Goal: Information Seeking & Learning: Learn about a topic

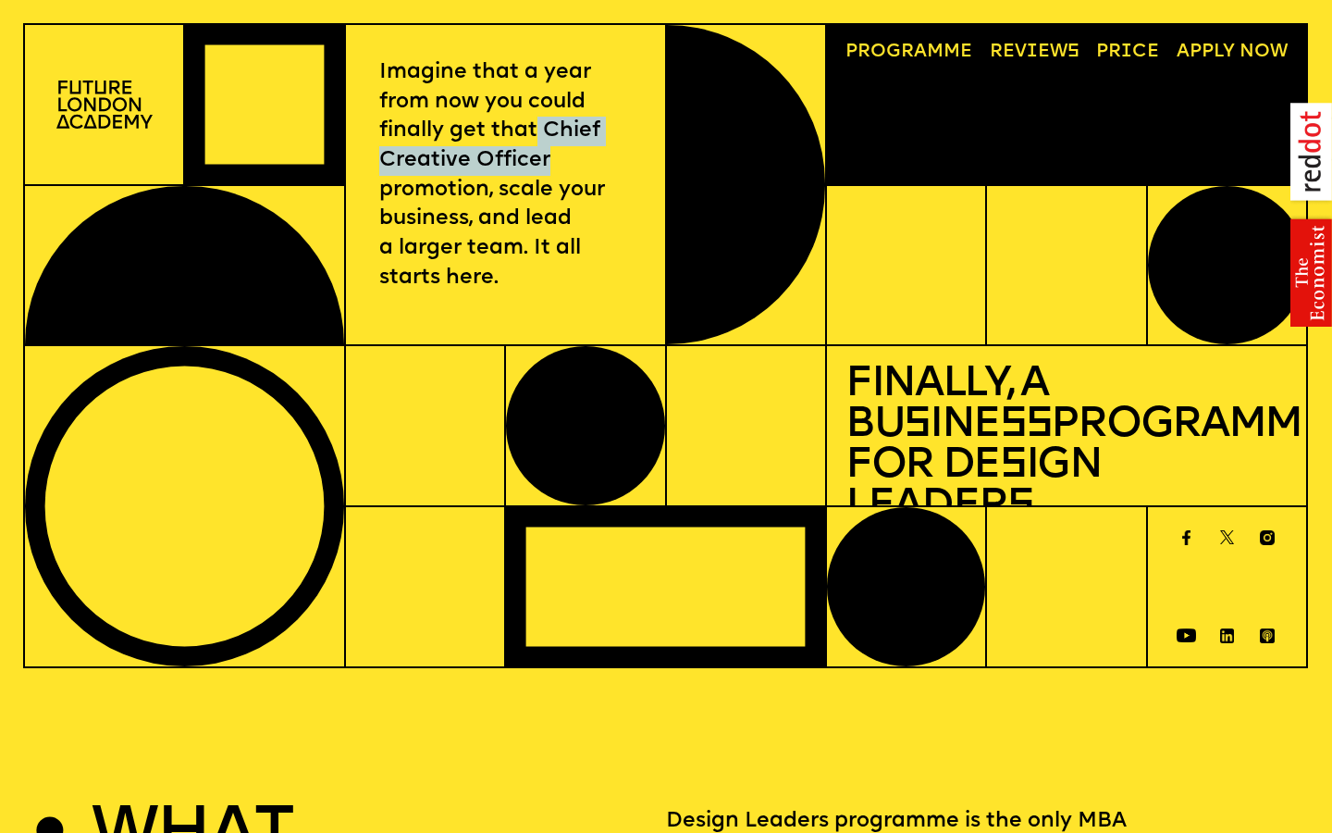
drag, startPoint x: 533, startPoint y: 126, endPoint x: 576, endPoint y: 155, distance: 52.1
click at [576, 155] on p "Imagine that a year from now you could finally get that Chief Creative Officer …" at bounding box center [505, 175] width 253 height 235
copy p "Chief Creative Officer"
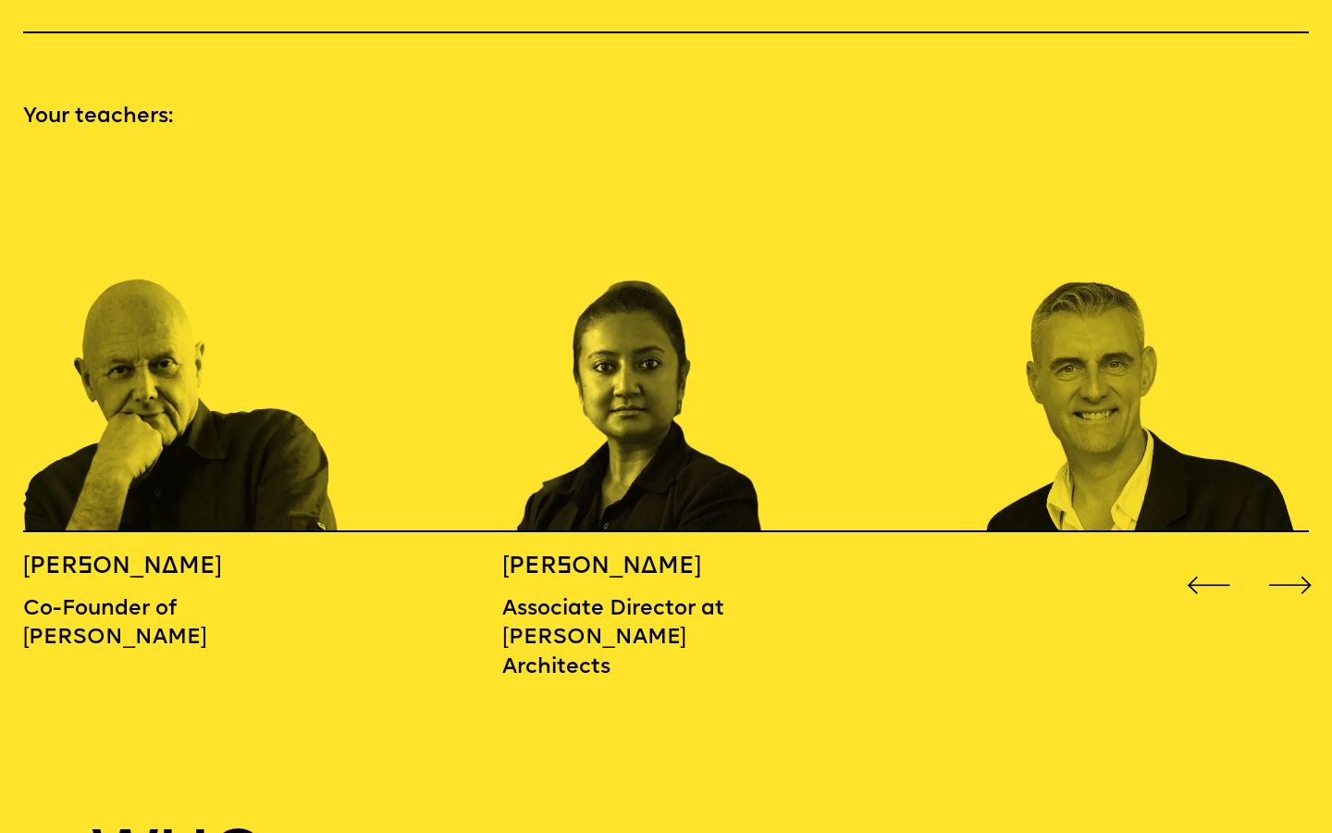
scroll to position [1942, 0]
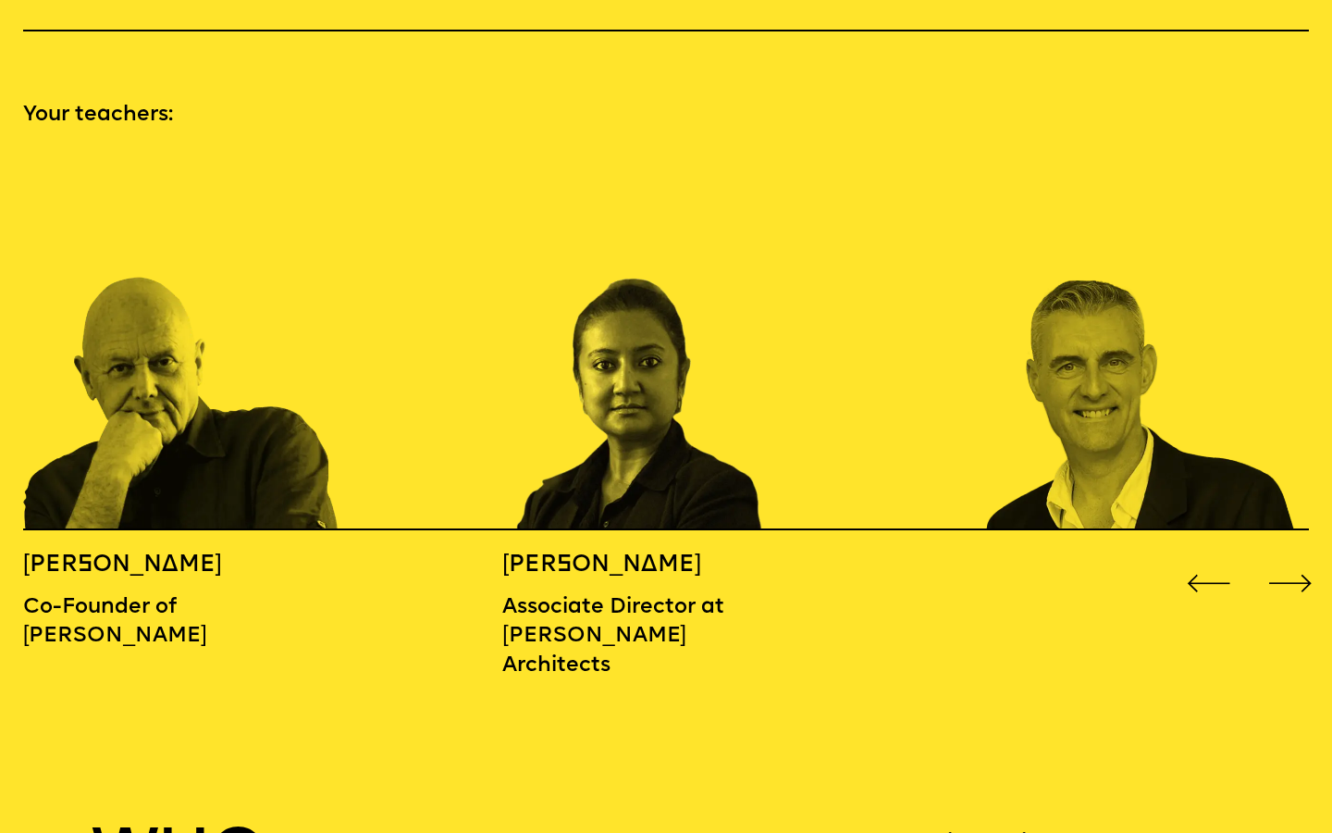
click at [1286, 557] on div "Next slide" at bounding box center [1291, 584] width 54 height 54
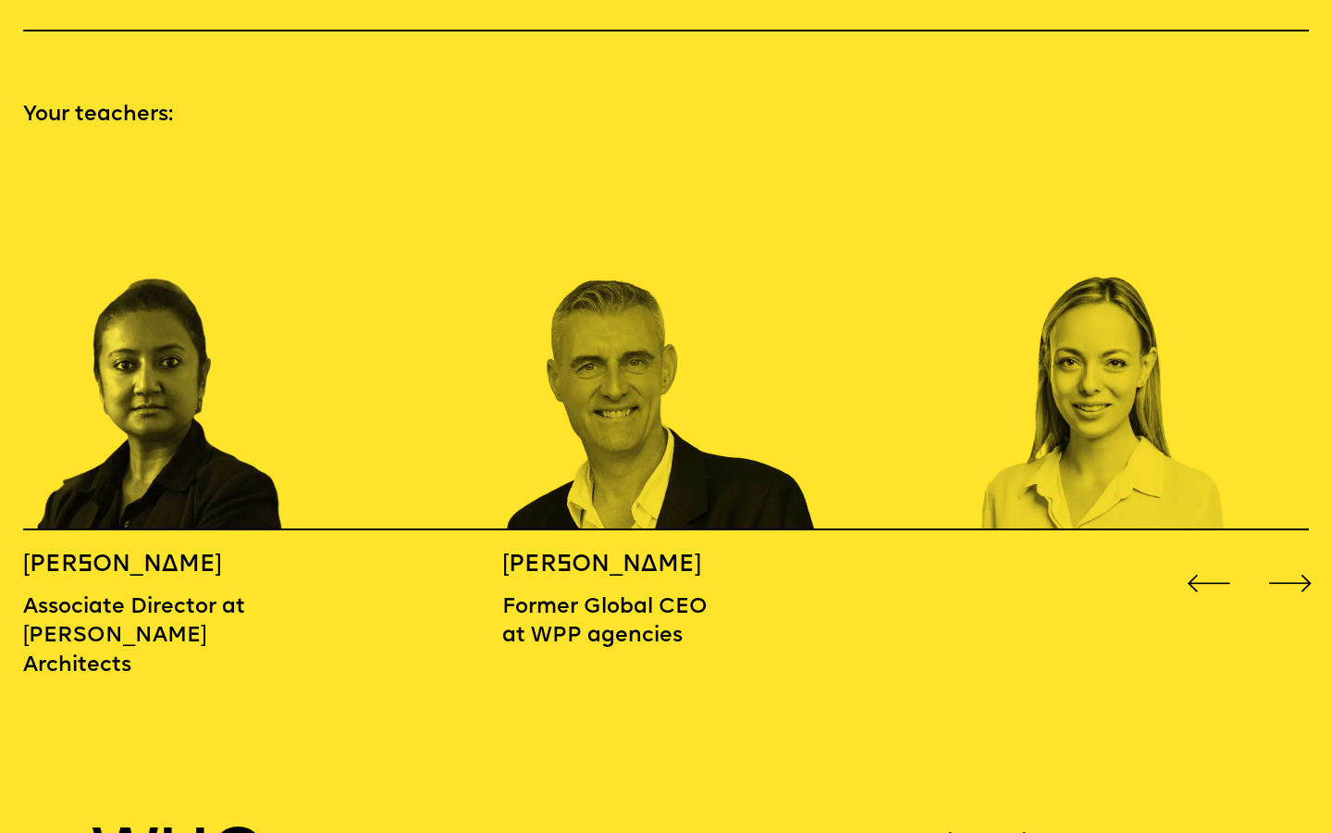
click at [1286, 557] on div "Next slide" at bounding box center [1291, 584] width 54 height 54
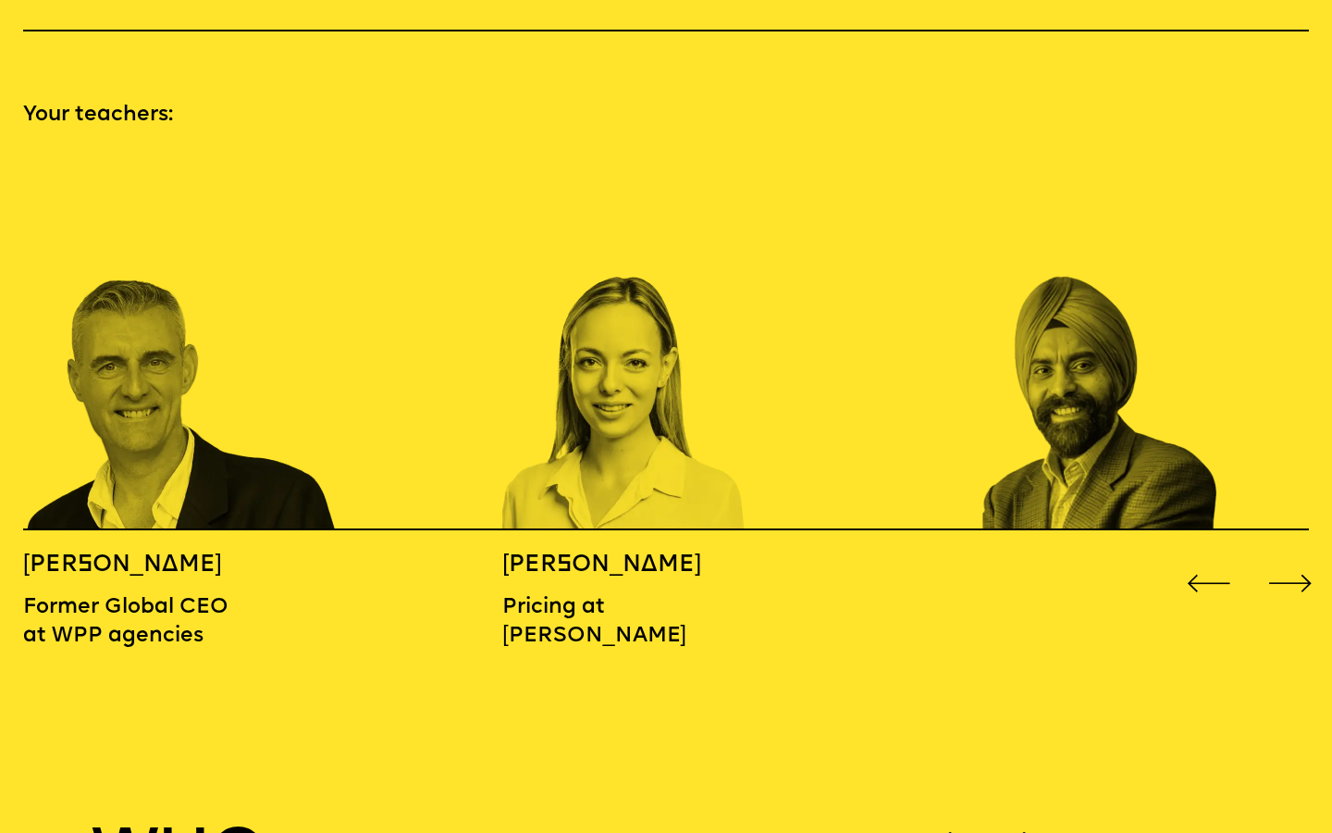
click at [1286, 557] on div "Next slide" at bounding box center [1291, 584] width 54 height 54
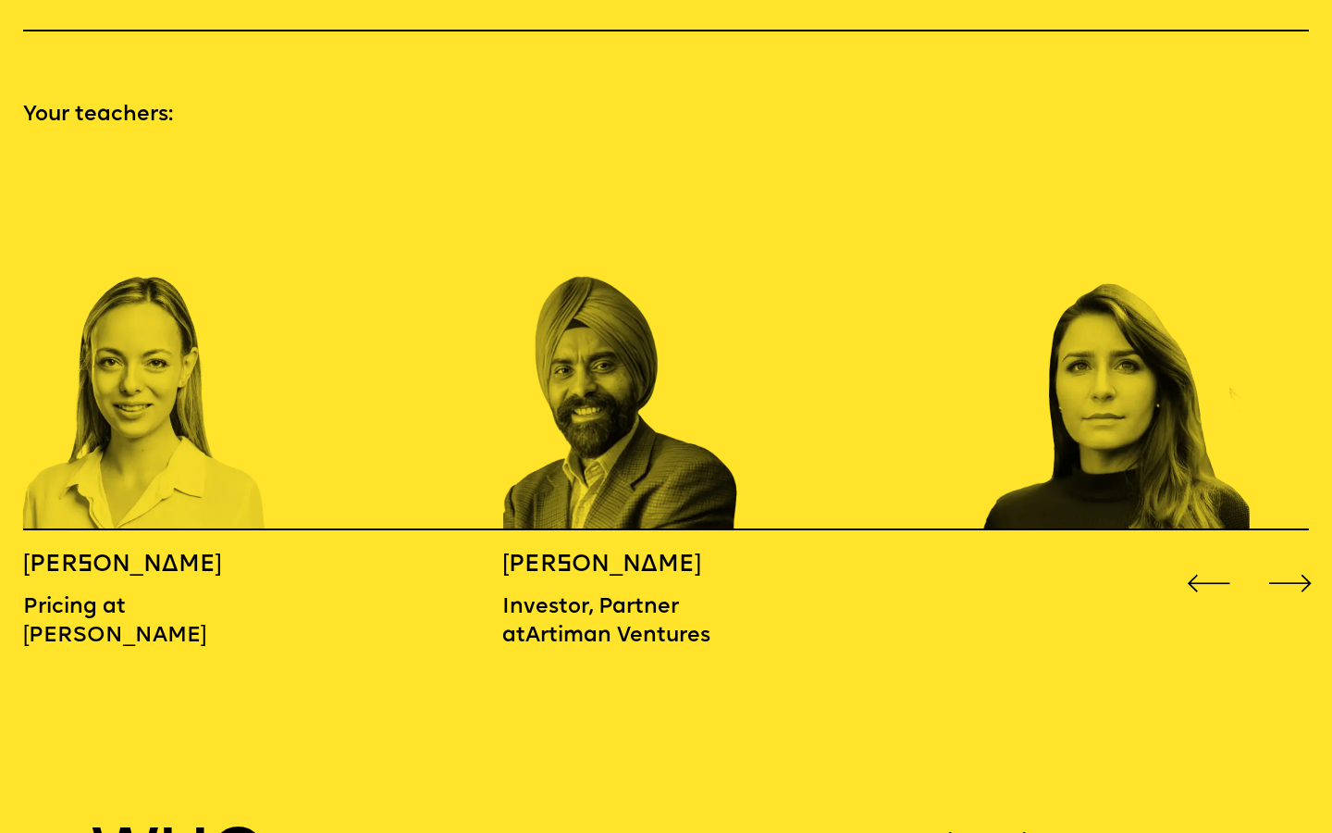
click at [1286, 557] on div "Next slide" at bounding box center [1291, 584] width 54 height 54
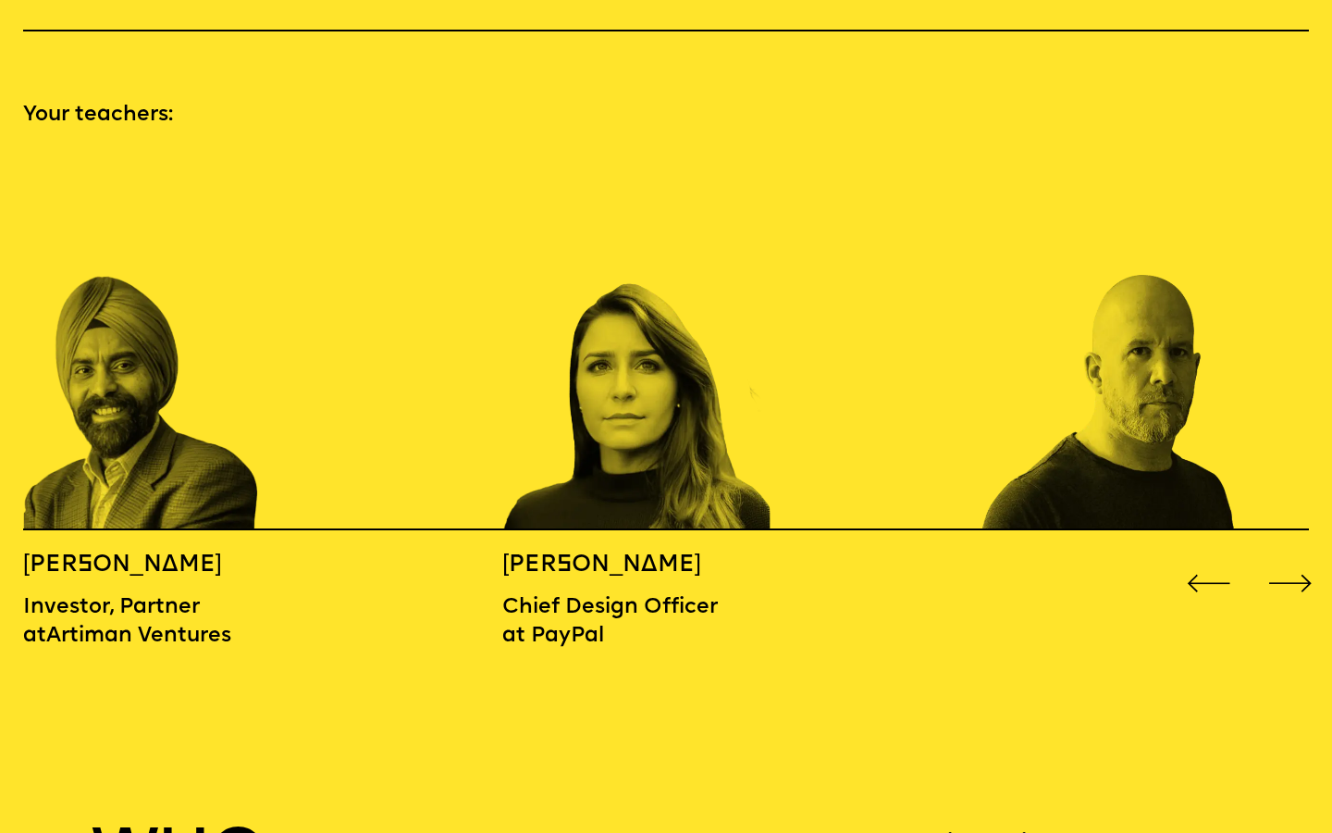
click at [1286, 557] on div "Next slide" at bounding box center [1291, 584] width 54 height 54
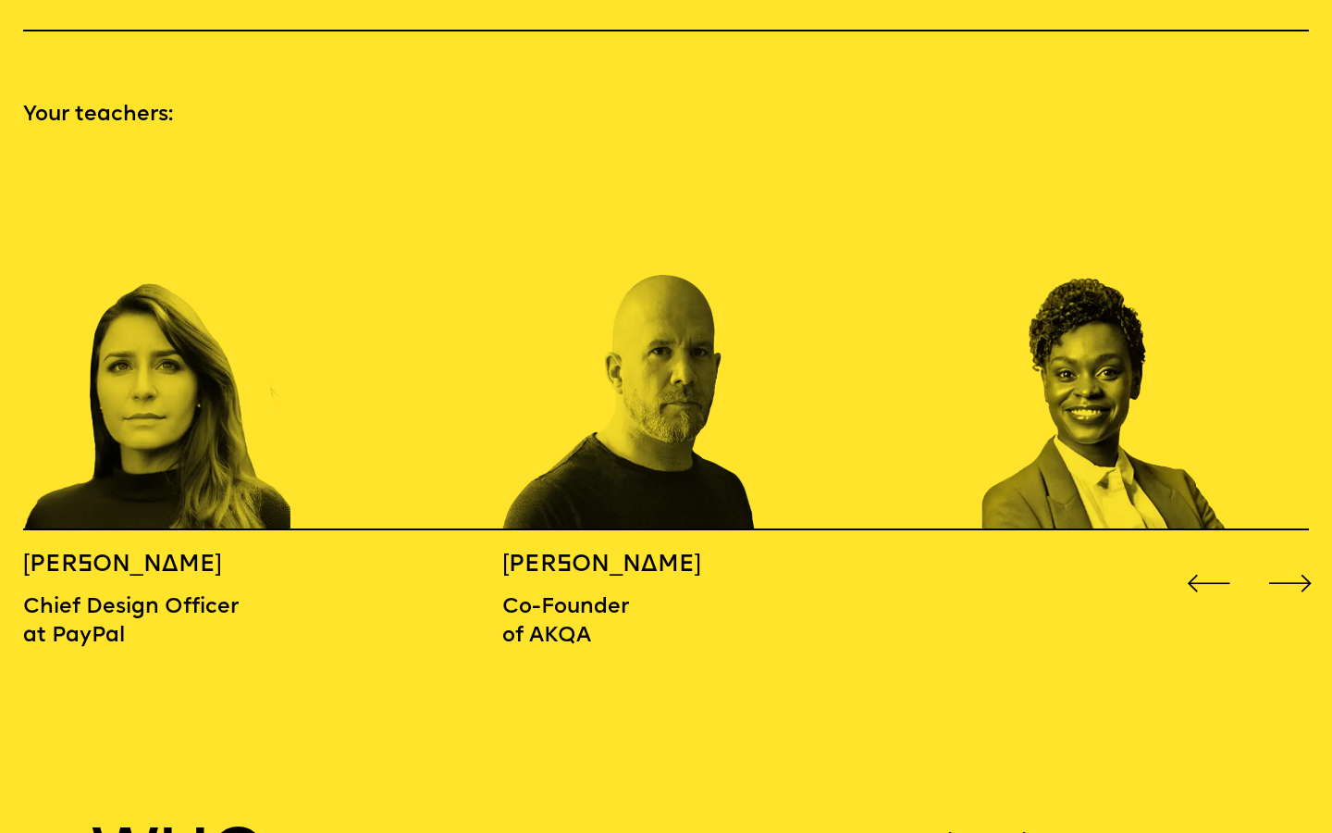
click at [1286, 557] on div "Next slide" at bounding box center [1291, 584] width 54 height 54
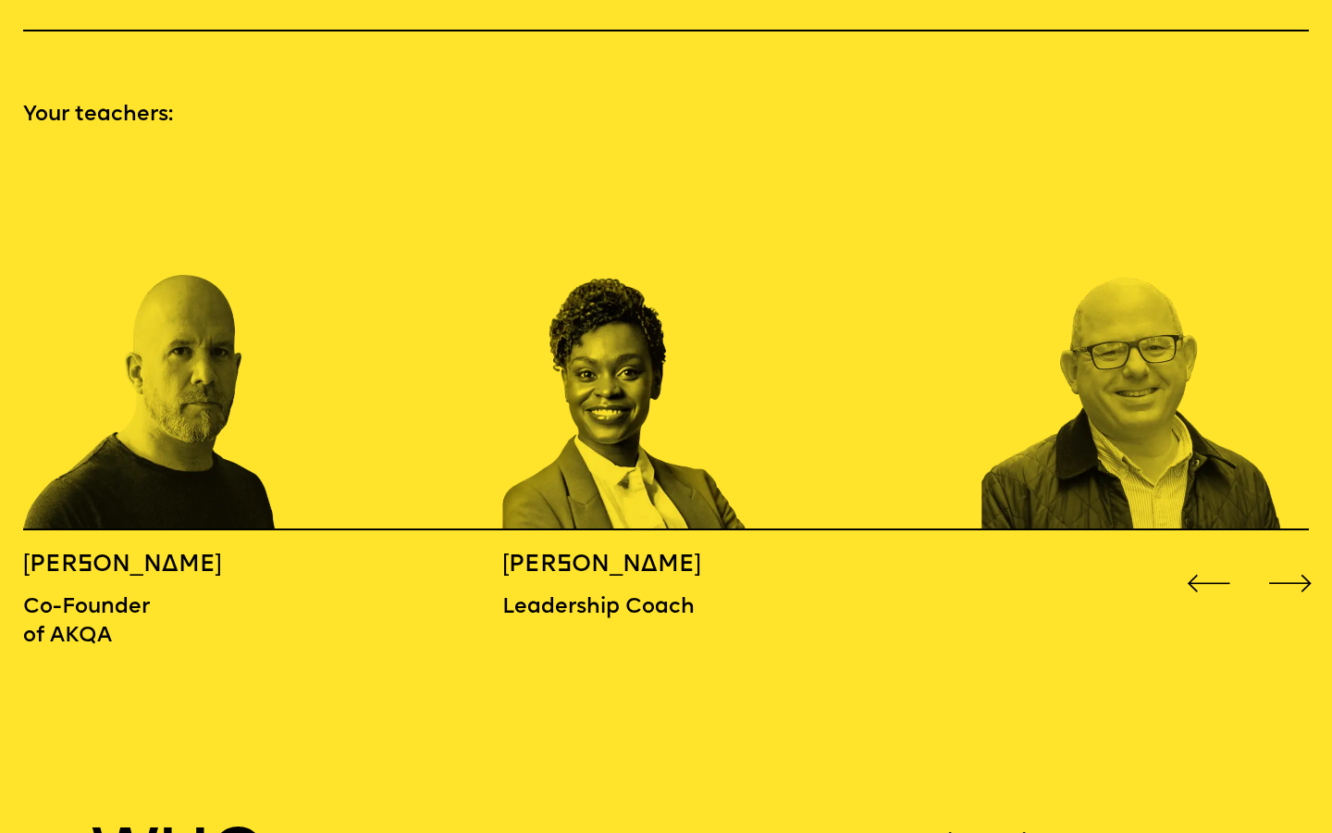
click at [1286, 557] on div "Next slide" at bounding box center [1291, 584] width 54 height 54
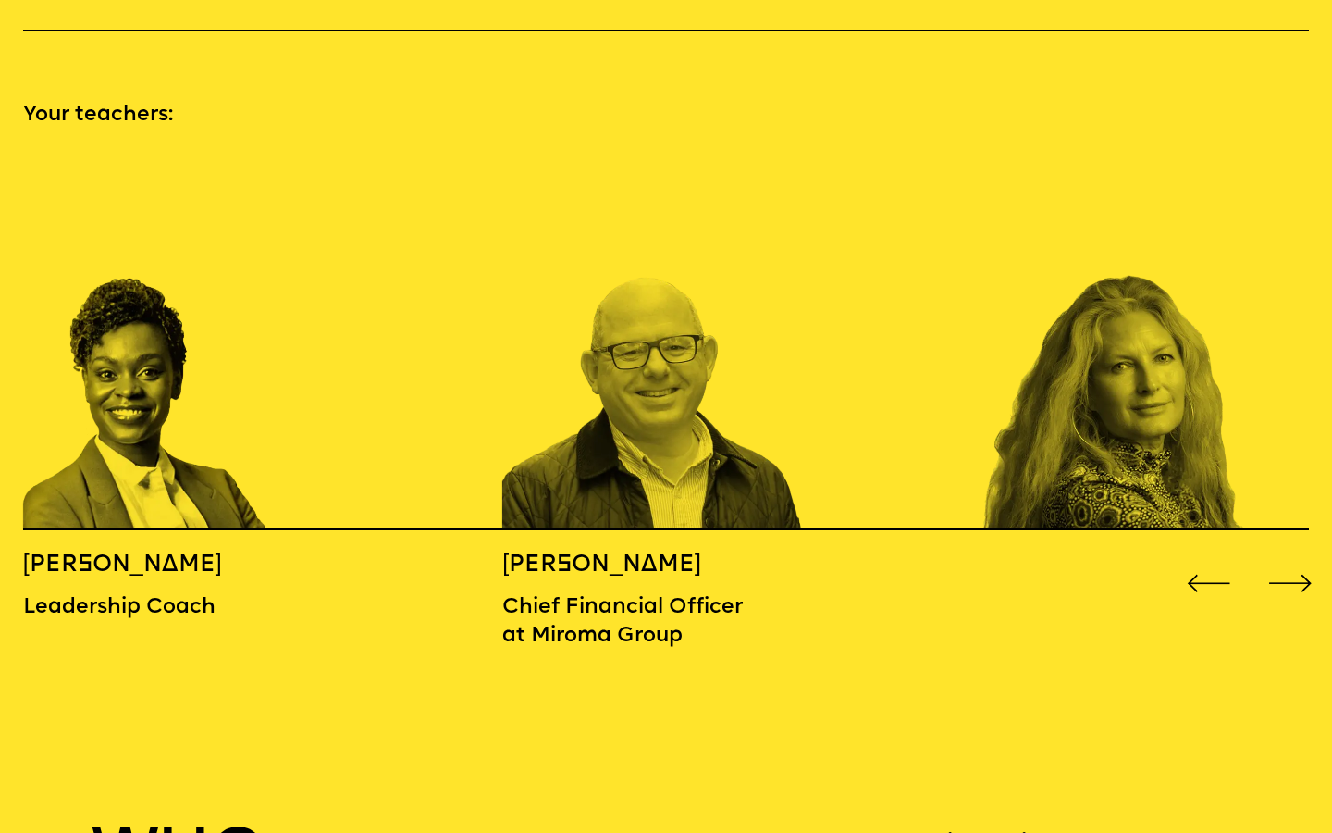
click at [1286, 557] on div "Next slide" at bounding box center [1291, 584] width 54 height 54
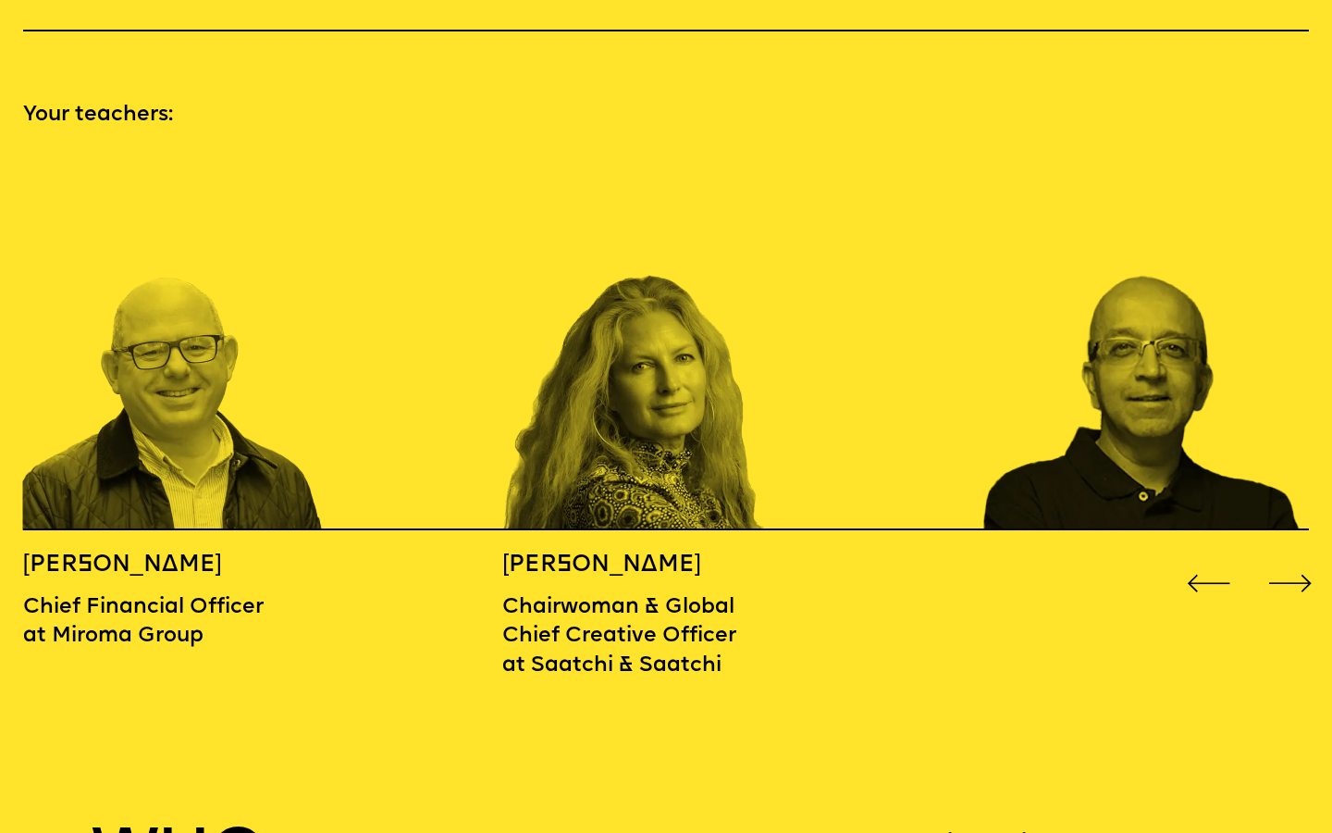
click at [1286, 557] on div "Next slide" at bounding box center [1291, 584] width 54 height 54
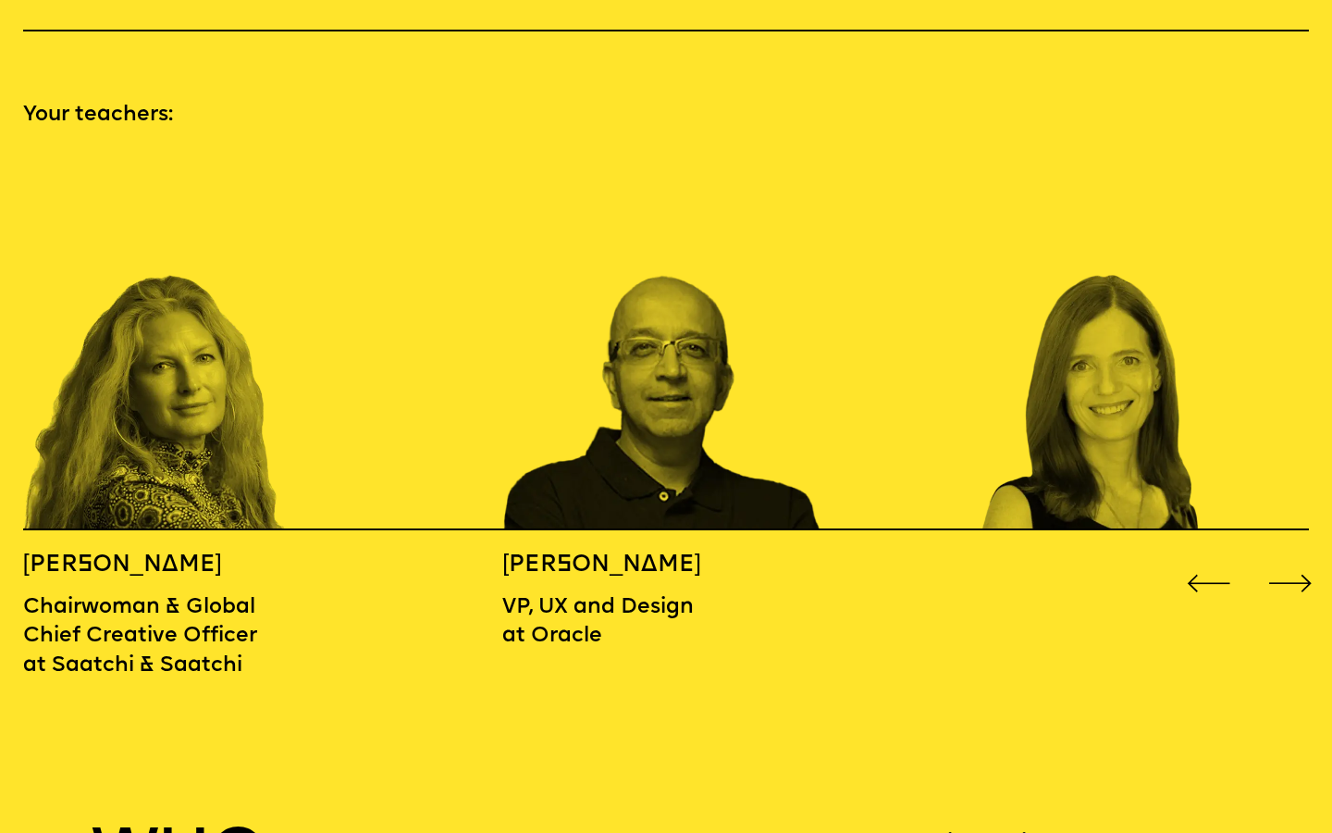
click at [1286, 557] on div "Next slide" at bounding box center [1291, 584] width 54 height 54
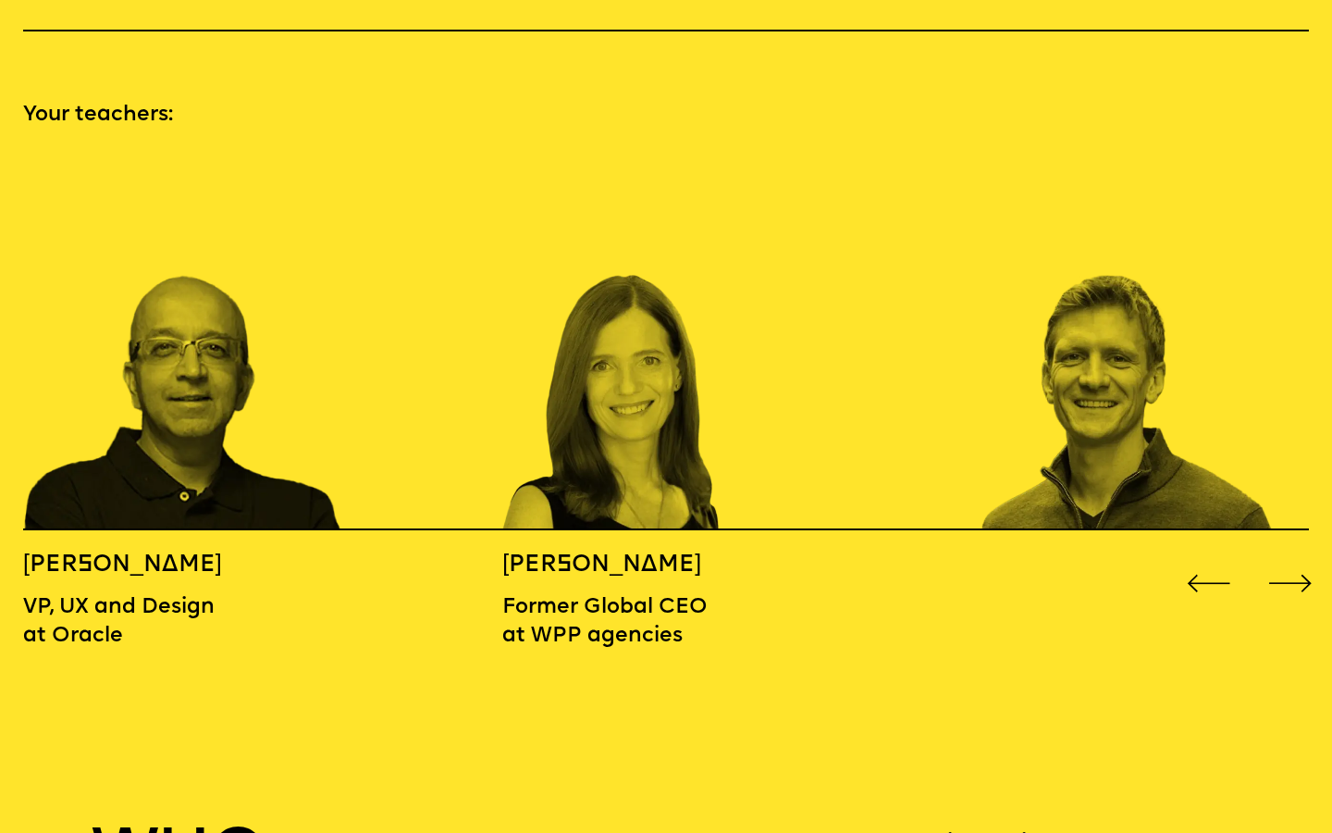
click at [1286, 557] on div "Next slide" at bounding box center [1291, 584] width 54 height 54
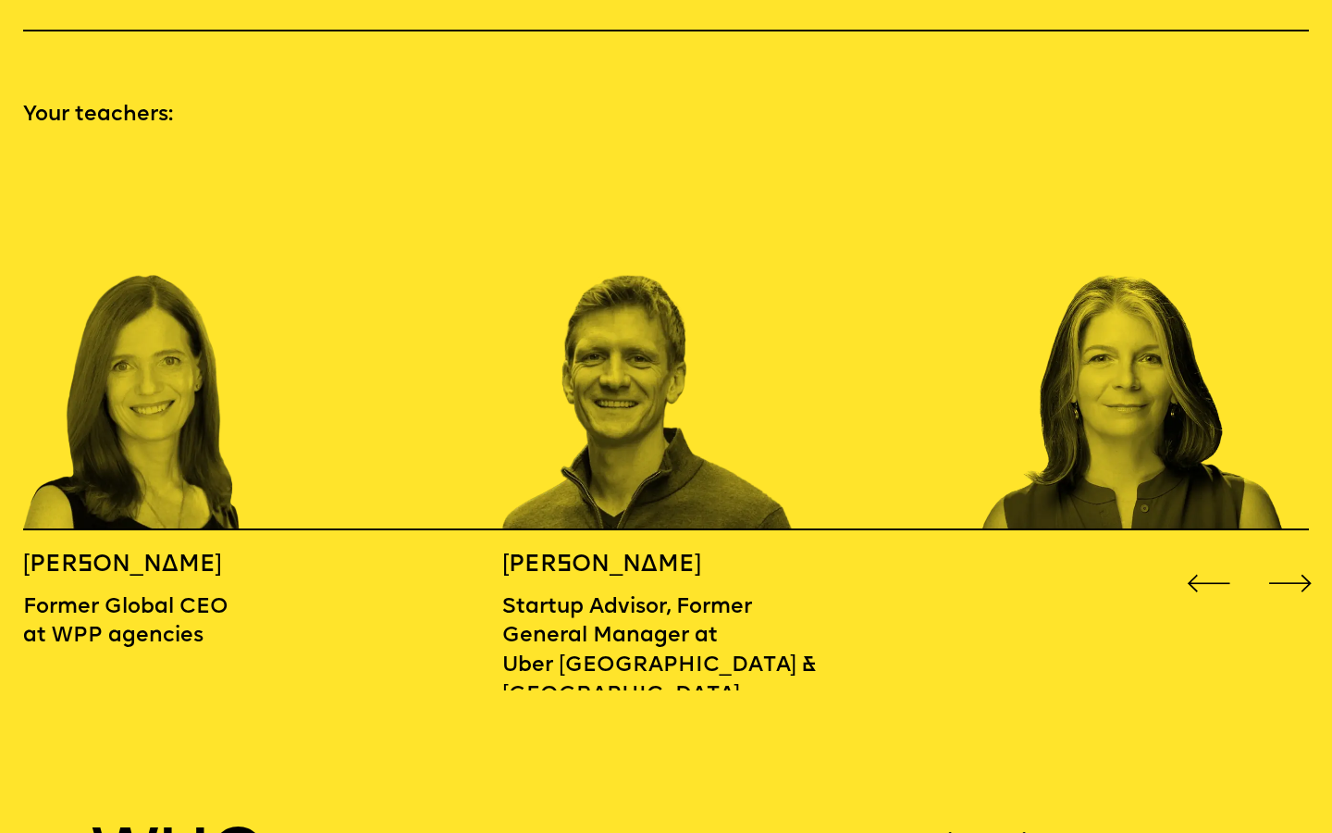
click at [1286, 557] on div "Next slide" at bounding box center [1291, 584] width 54 height 54
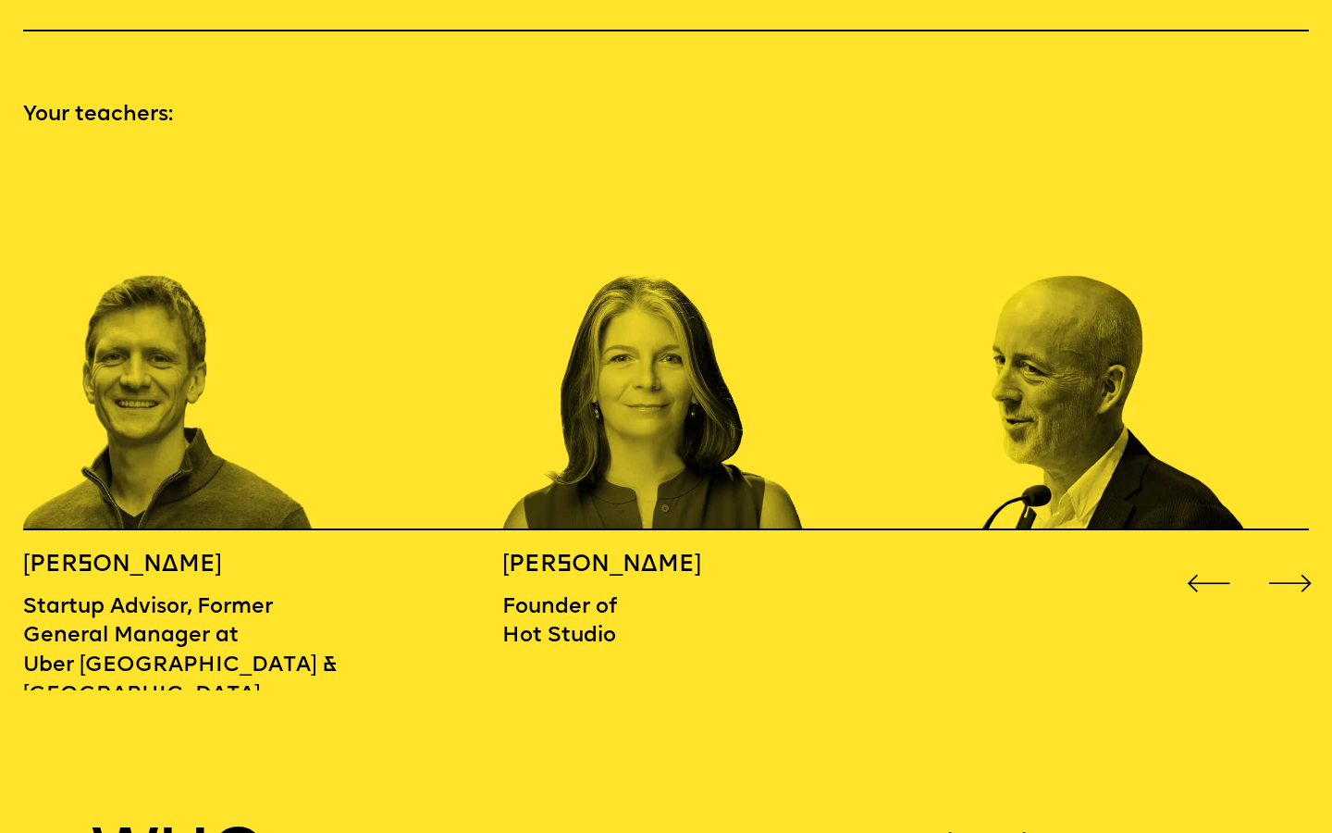
click at [1286, 557] on div "Next slide" at bounding box center [1291, 584] width 54 height 54
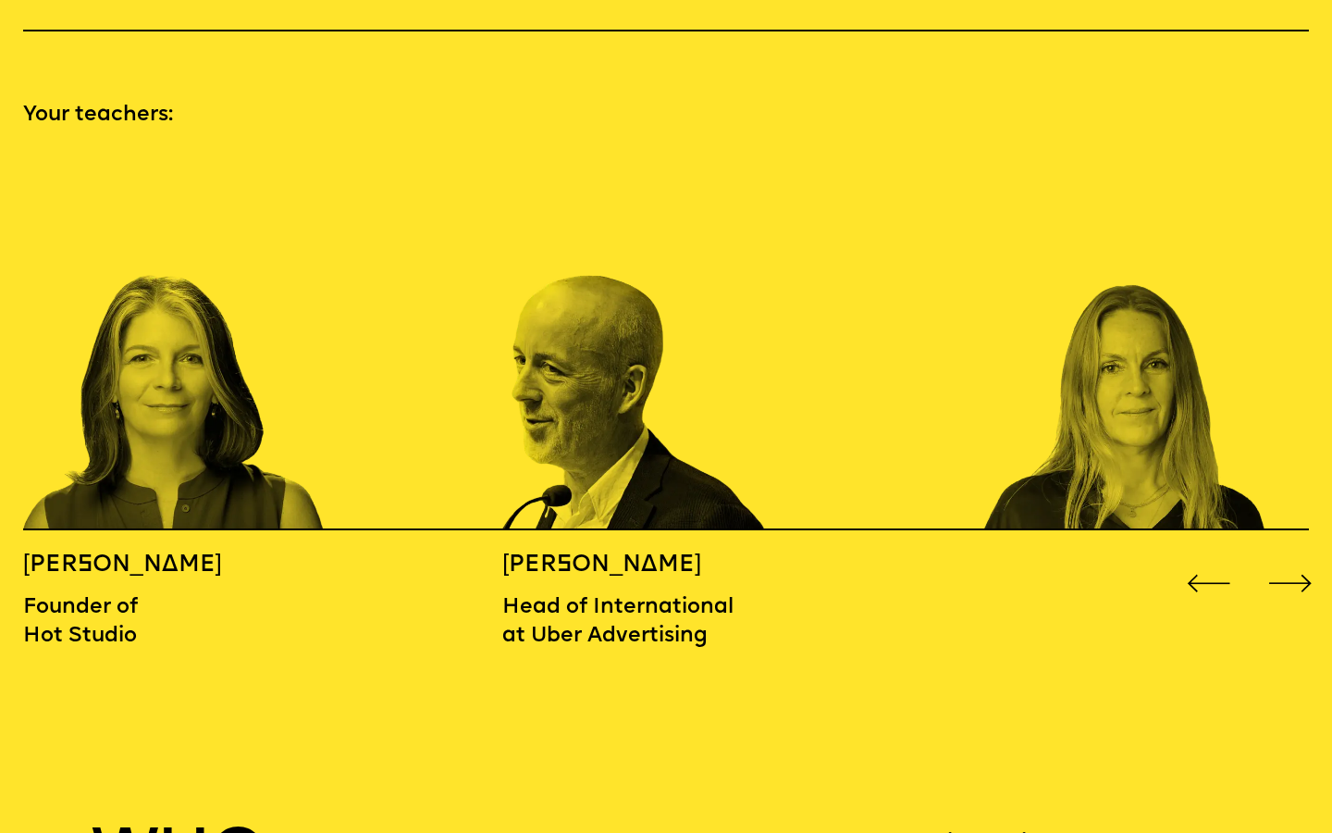
click at [1286, 557] on div "Next slide" at bounding box center [1291, 584] width 54 height 54
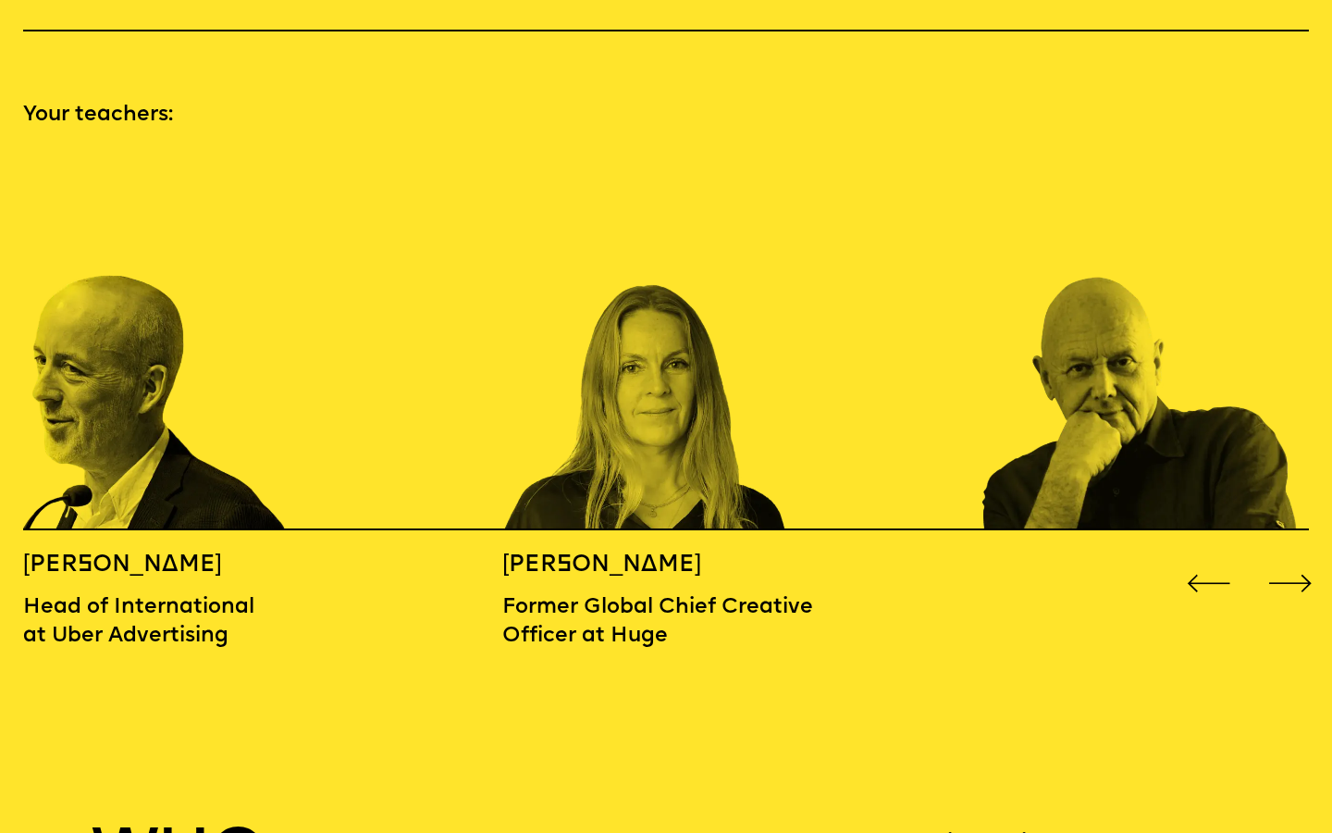
click at [1286, 557] on div "Next slide" at bounding box center [1291, 584] width 54 height 54
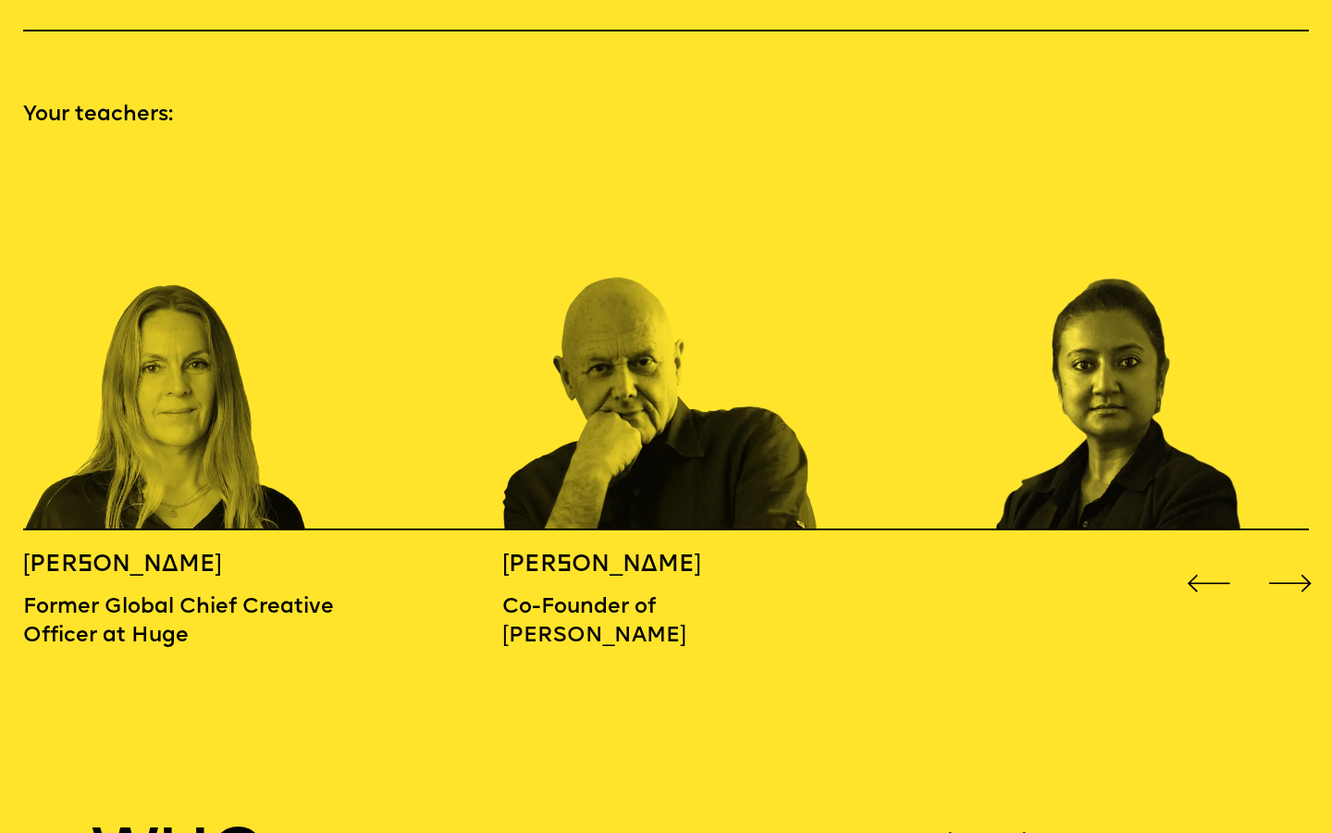
click at [1286, 557] on div "Next slide" at bounding box center [1291, 584] width 54 height 54
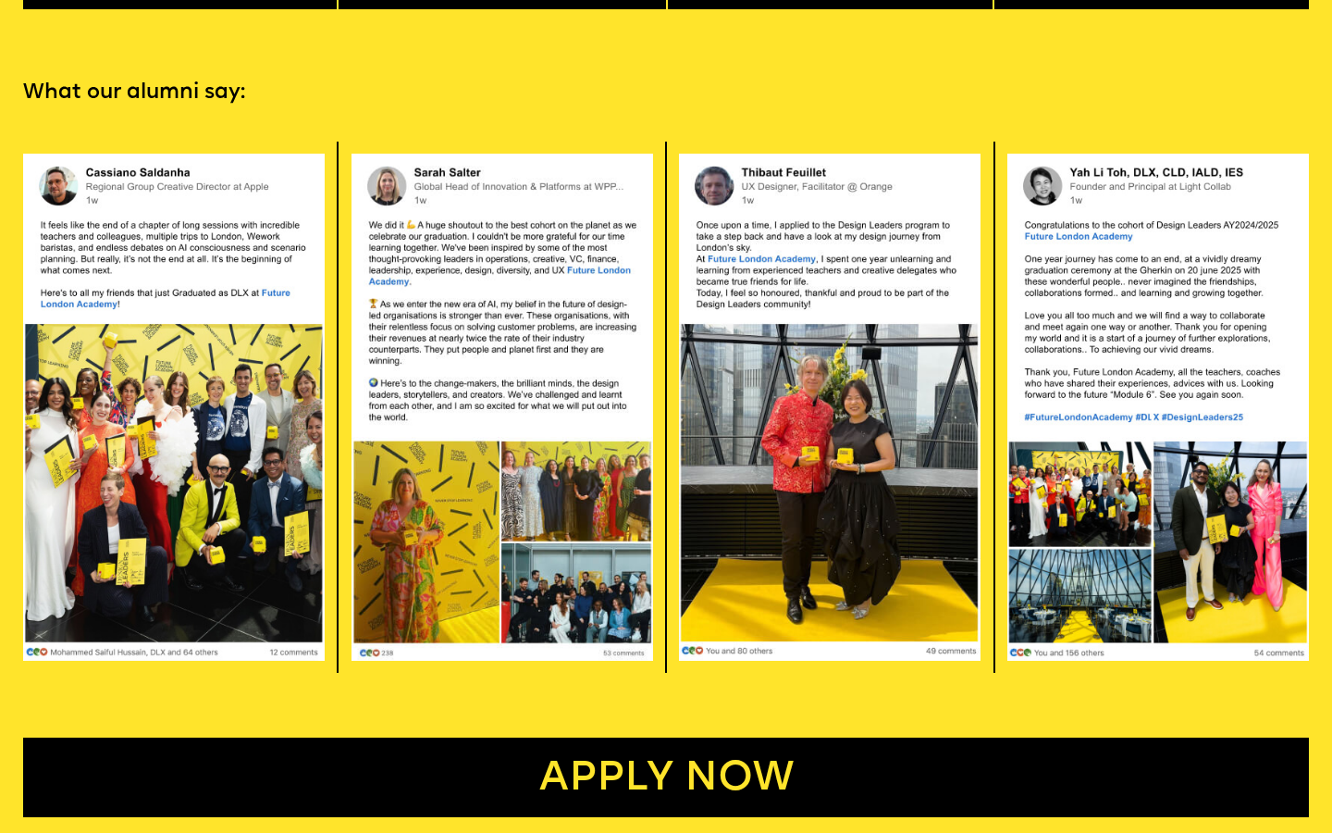
scroll to position [4033, 0]
